Goal: Task Accomplishment & Management: Complete application form

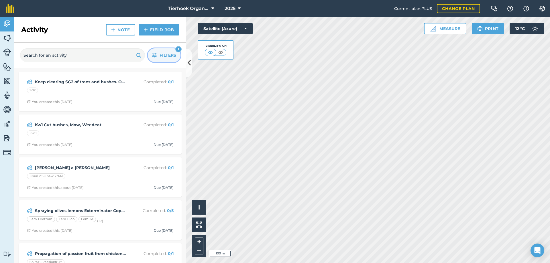
click at [163, 55] on span "Filters" at bounding box center [167, 55] width 17 height 6
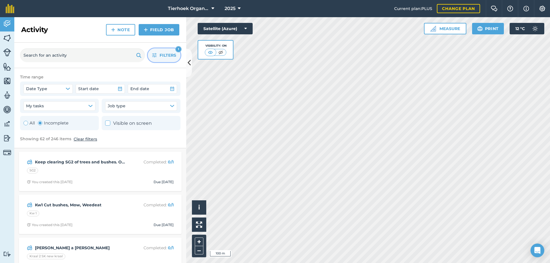
click at [41, 123] on div "Toggle Activity" at bounding box center [40, 123] width 5 height 5
click at [157, 58] on button "Filters 1" at bounding box center [164, 55] width 33 height 14
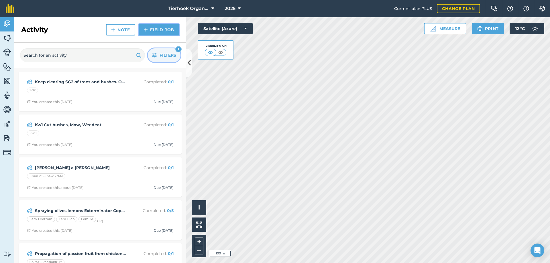
click at [146, 28] on img at bounding box center [146, 29] width 4 height 7
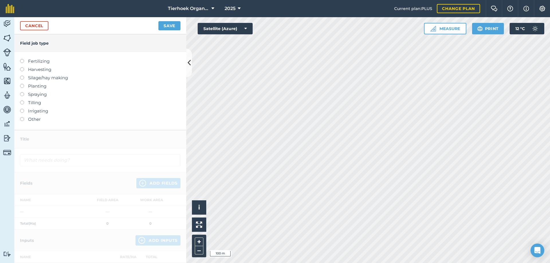
click at [21, 109] on label at bounding box center [24, 109] width 8 height 0
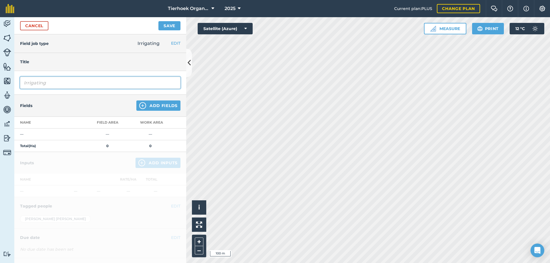
click at [50, 82] on input "Irrigating" at bounding box center [100, 83] width 160 height 12
type input "Irrigating Week# 39"
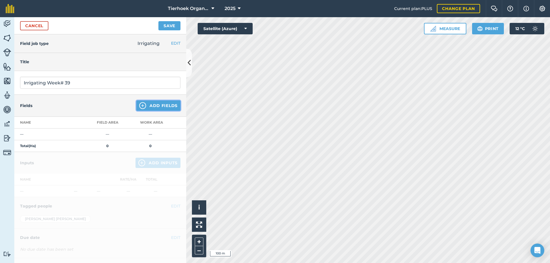
click at [148, 106] on button "Add Fields" at bounding box center [158, 105] width 44 height 10
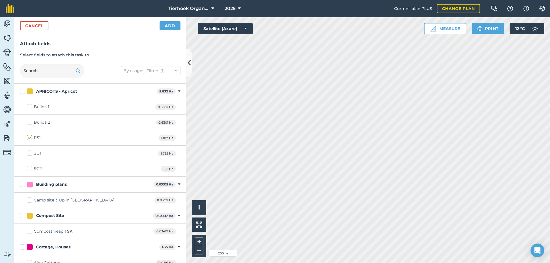
checkbox input "true"
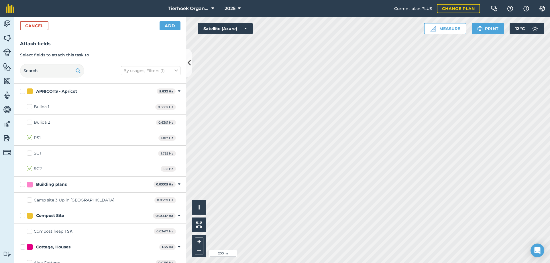
checkbox input "true"
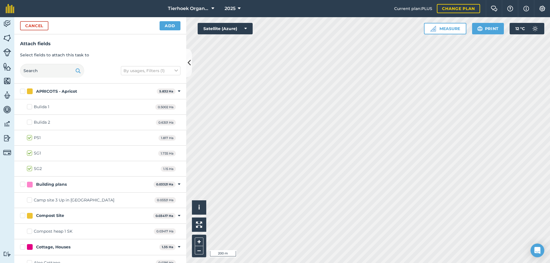
checkbox input "true"
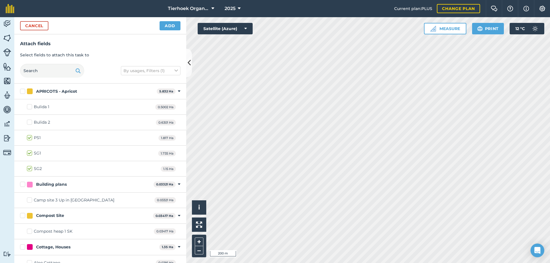
checkbox input "true"
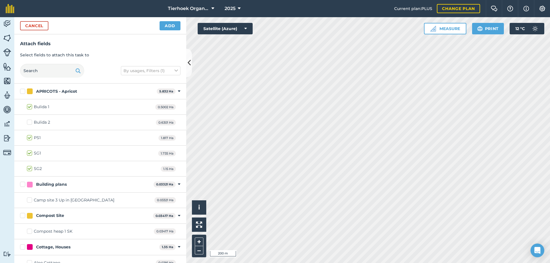
checkbox input "true"
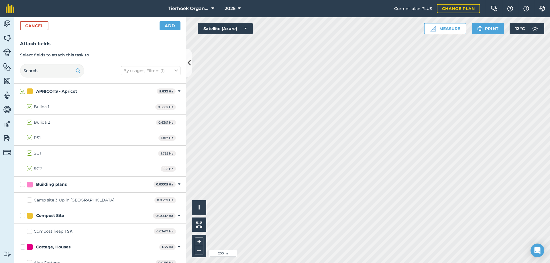
checkbox input "true"
click at [164, 23] on button "Add" at bounding box center [169, 25] width 21 height 9
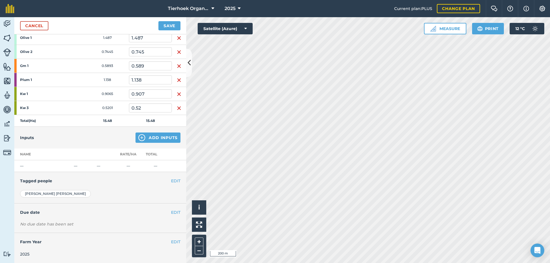
scroll to position [294, 0]
click at [171, 212] on button "EDIT" at bounding box center [175, 212] width 9 height 6
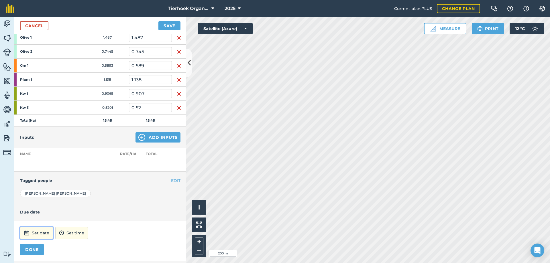
click at [41, 231] on button "Set date" at bounding box center [36, 233] width 33 height 13
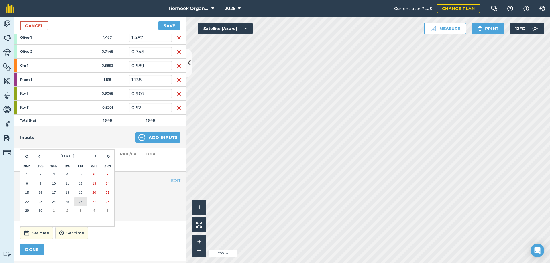
click at [81, 202] on abbr "26" at bounding box center [81, 202] width 4 height 4
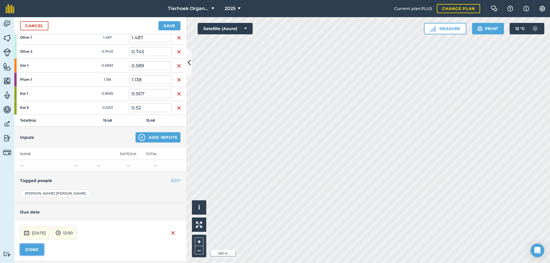
click at [29, 249] on button "DONE" at bounding box center [32, 249] width 24 height 11
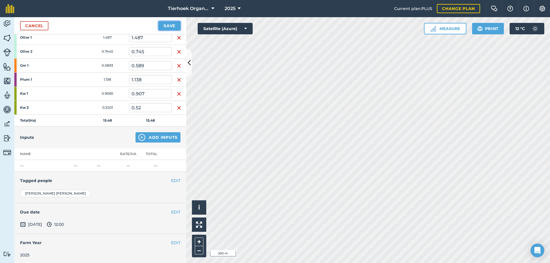
click at [165, 24] on button "Save" at bounding box center [169, 25] width 22 height 9
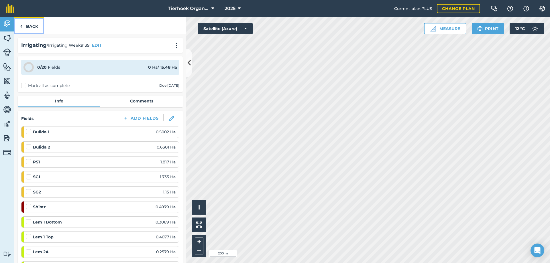
click at [29, 27] on link "Back" at bounding box center [28, 25] width 29 height 17
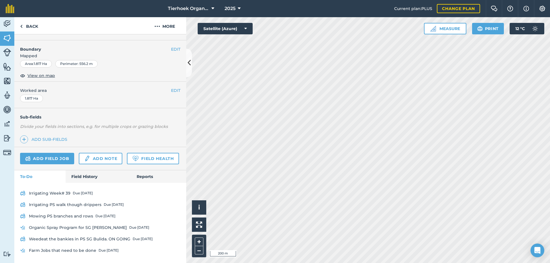
scroll to position [117, 0]
